Goal: Transaction & Acquisition: Purchase product/service

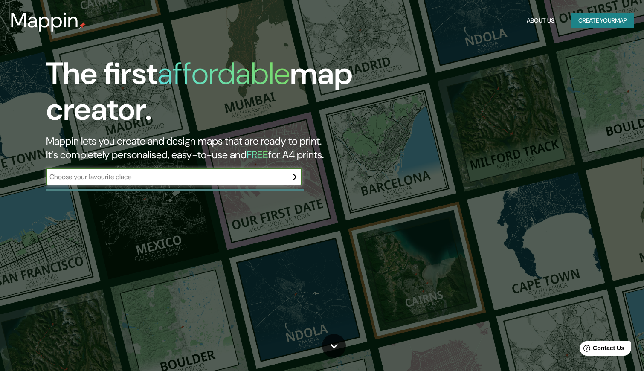
click at [279, 177] on input "text" at bounding box center [165, 177] width 239 height 10
click at [294, 176] on icon "button" at bounding box center [293, 177] width 10 height 10
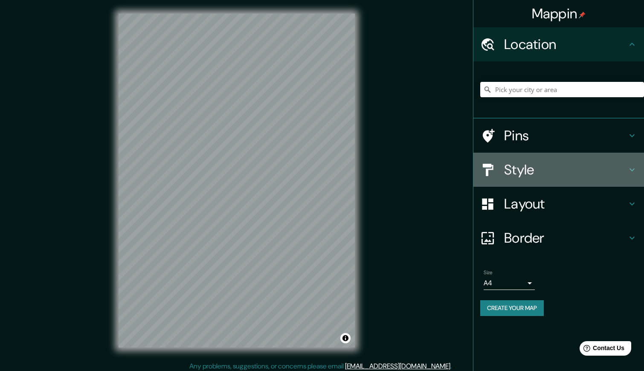
click at [636, 167] on icon at bounding box center [632, 170] width 10 height 10
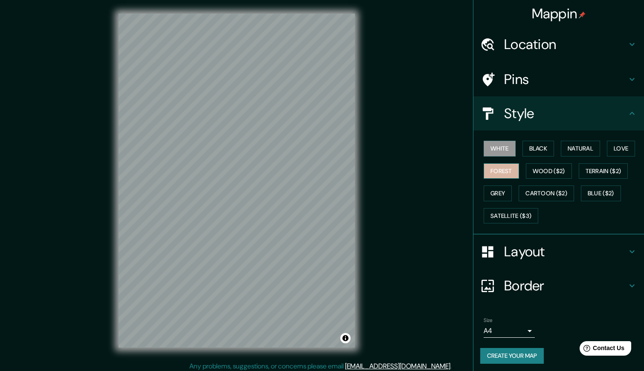
click at [498, 168] on button "Forest" at bounding box center [501, 171] width 35 height 16
click at [519, 212] on button "Satellite ($3)" at bounding box center [511, 216] width 55 height 16
click at [627, 256] on icon at bounding box center [632, 252] width 10 height 10
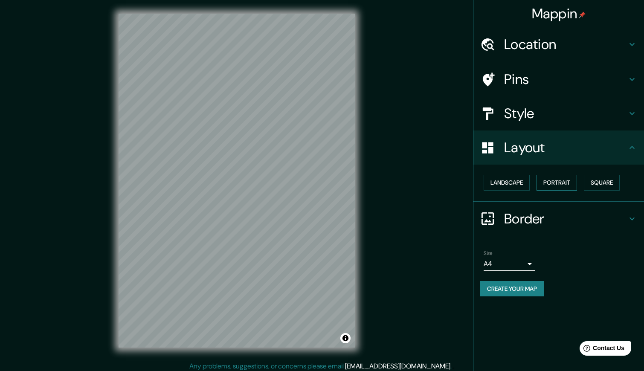
click at [570, 183] on button "Portrait" at bounding box center [557, 183] width 41 height 16
click at [517, 184] on button "Landscape" at bounding box center [507, 183] width 46 height 16
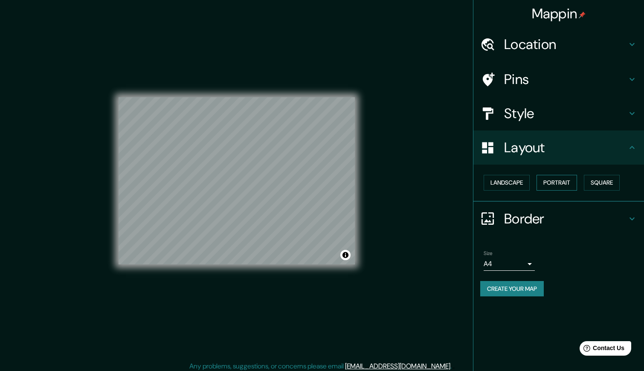
click at [565, 183] on button "Portrait" at bounding box center [557, 183] width 41 height 16
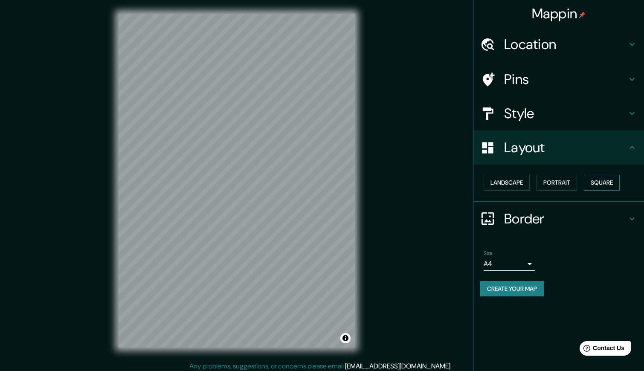
click at [619, 183] on button "Square" at bounding box center [602, 183] width 36 height 16
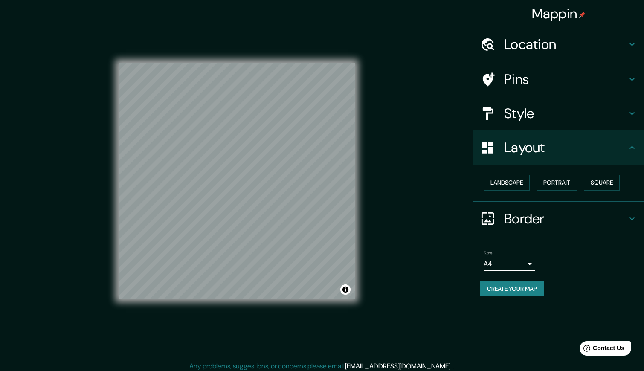
click at [481, 180] on div "Landscape [GEOGRAPHIC_DATA]" at bounding box center [562, 182] width 164 height 23
click at [503, 180] on button "Landscape" at bounding box center [507, 183] width 46 height 16
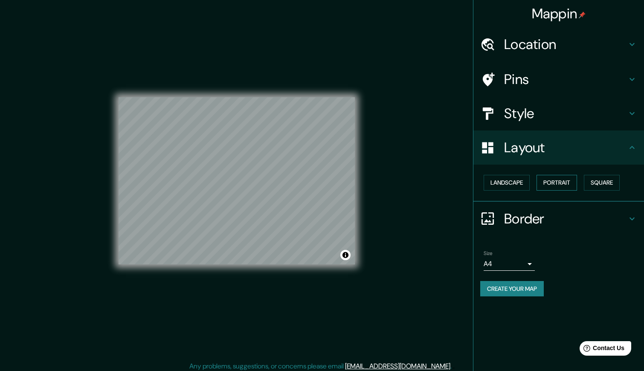
click at [555, 183] on button "Portrait" at bounding box center [557, 183] width 41 height 16
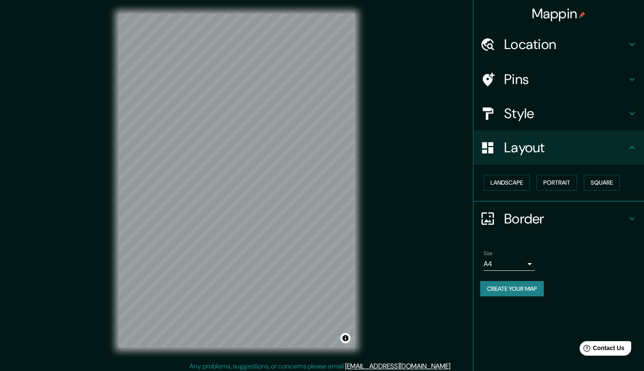
click at [523, 220] on h4 "Border" at bounding box center [565, 218] width 123 height 17
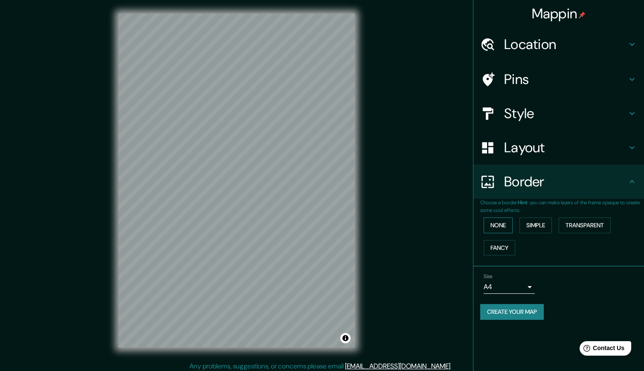
click at [495, 230] on button "None" at bounding box center [498, 226] width 29 height 16
click at [626, 78] on h4 "Pins" at bounding box center [565, 79] width 123 height 17
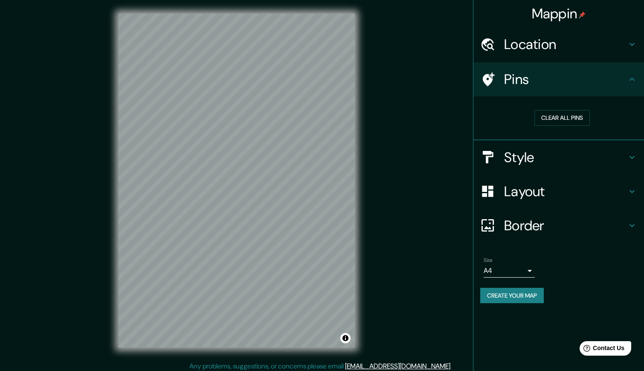
click at [635, 159] on icon at bounding box center [632, 157] width 10 height 10
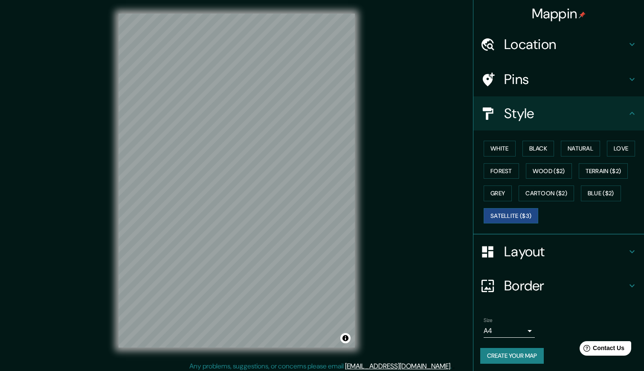
click at [561, 252] on h4 "Layout" at bounding box center [565, 251] width 123 height 17
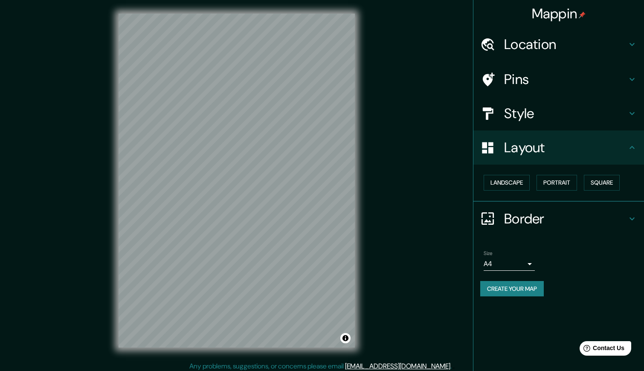
click at [565, 42] on h4 "Location" at bounding box center [565, 44] width 123 height 17
